Goal: Information Seeking & Learning: Understand process/instructions

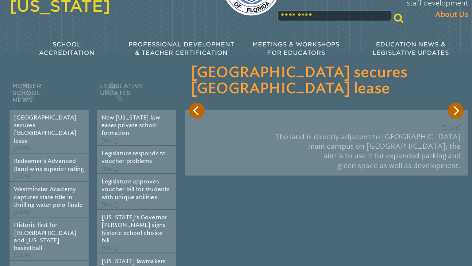
scroll to position [57, 0]
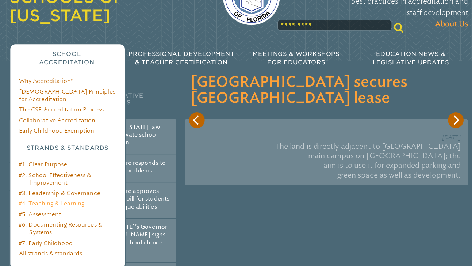
click at [62, 198] on link "#4. Teaching & Learning" at bounding box center [51, 201] width 65 height 7
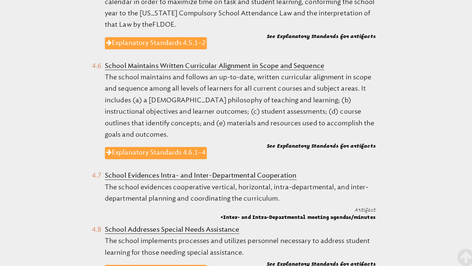
scroll to position [802, 0]
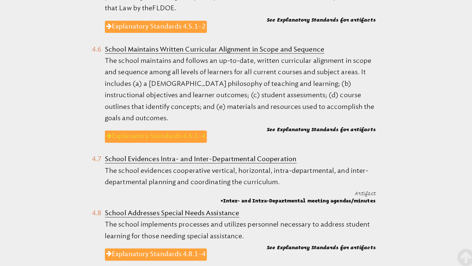
click at [185, 129] on link "Explanatory Standards 4.6.1–4" at bounding box center [154, 135] width 101 height 12
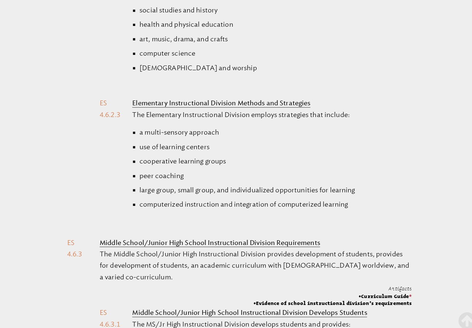
scroll to position [775, 0]
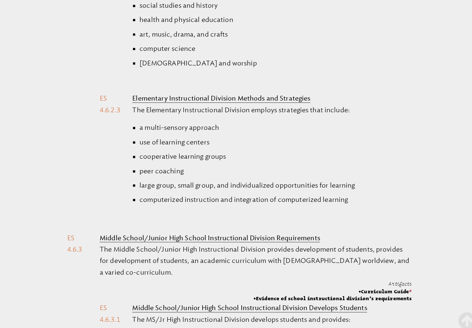
click at [245, 67] on ul "[DEMOGRAPHIC_DATA] and worship language arts (including reading, writing, and o…" at bounding box center [275, 13] width 290 height 139
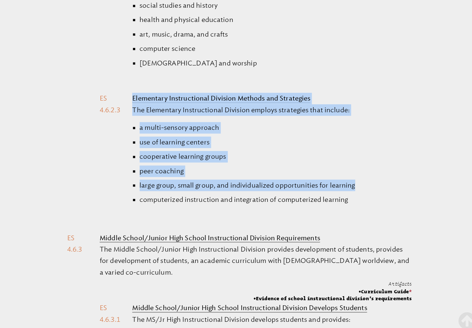
drag, startPoint x: 93, startPoint y: 89, endPoint x: 342, endPoint y: 205, distance: 275.1
copy ol "Elementary Instructional Division Methods and Strategies The Elementary Instruc…"
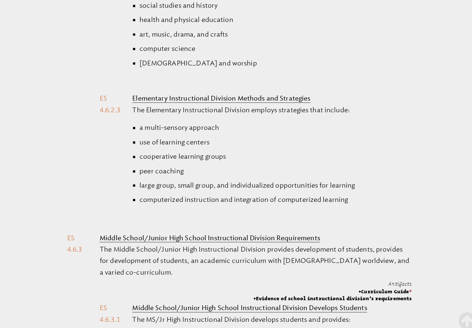
click at [104, 132] on li "Elementary Instructional Division Methods and Strategies The Elementary Instruc…" at bounding box center [252, 158] width 308 height 132
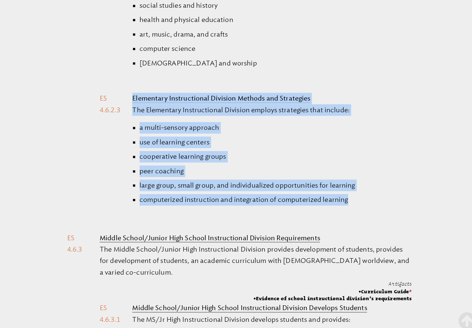
drag, startPoint x: 91, startPoint y: 91, endPoint x: 363, endPoint y: 201, distance: 293.9
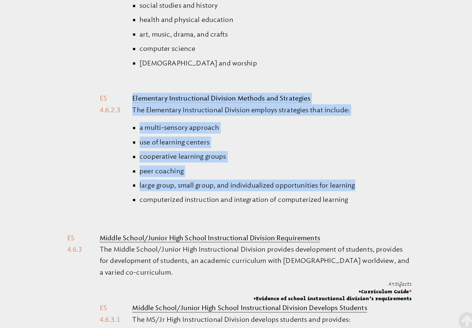
copy ol "Elementary Instructional Division Methods and Strategies The Elementary Instruc…"
